Goal: Task Accomplishment & Management: Manage account settings

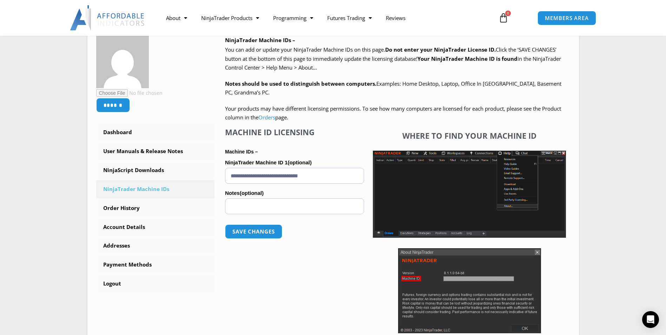
scroll to position [132, 0]
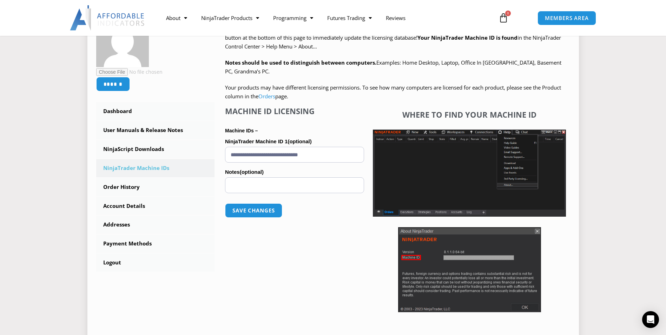
click at [350, 243] on div "**********" at bounding box center [294, 210] width 139 height 209
drag, startPoint x: 332, startPoint y: 156, endPoint x: 215, endPoint y: 155, distance: 117.3
click at [215, 155] on div "NinjaTrader Machine IDs – We are transitioning all NinjaTrader software package…" at bounding box center [393, 173] width 356 height 319
paste input "text"
type input "**********"
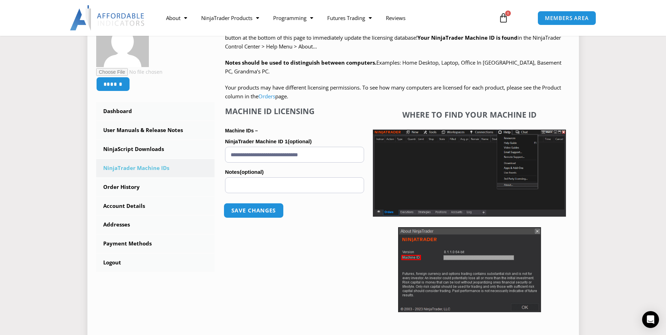
click at [252, 207] on button "Save changes" at bounding box center [254, 210] width 60 height 15
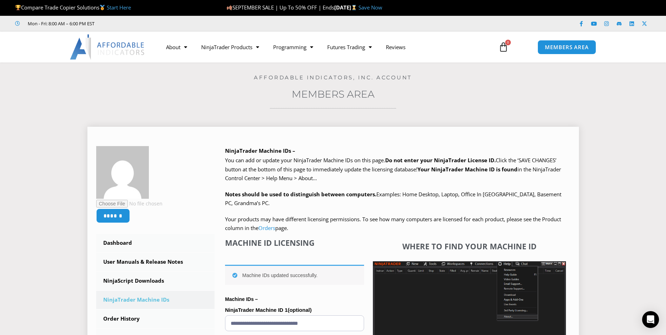
click at [547, 229] on p "Your products may have different licensing permissions. To see how many compute…" at bounding box center [397, 224] width 345 height 18
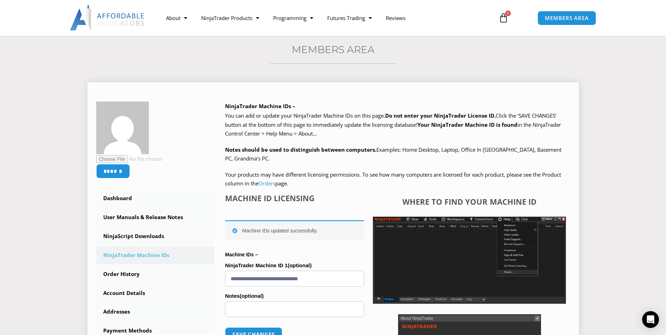
scroll to position [105, 0]
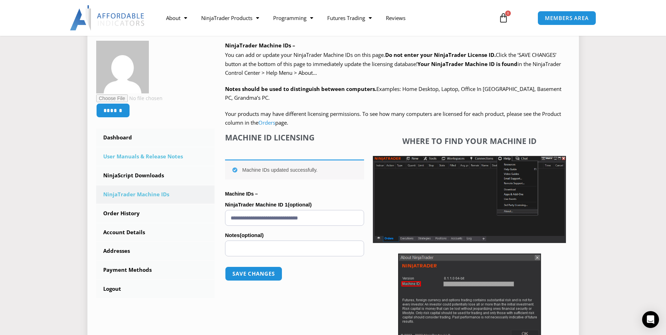
click at [132, 155] on link "User Manuals & Release Notes" at bounding box center [155, 157] width 119 height 18
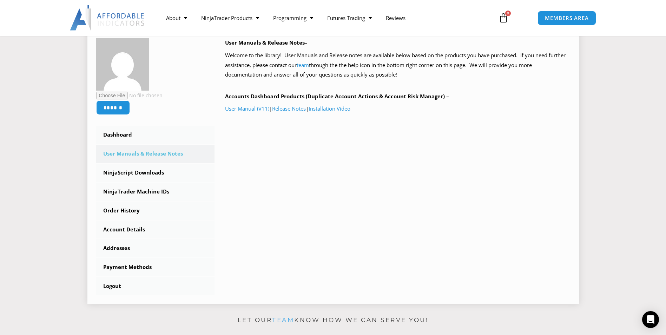
scroll to position [105, 0]
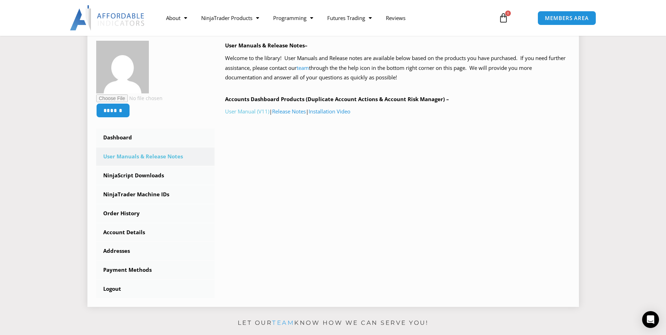
click at [248, 111] on link "User Manual (V11)" at bounding box center [247, 111] width 44 height 7
